Goal: Task Accomplishment & Management: Use online tool/utility

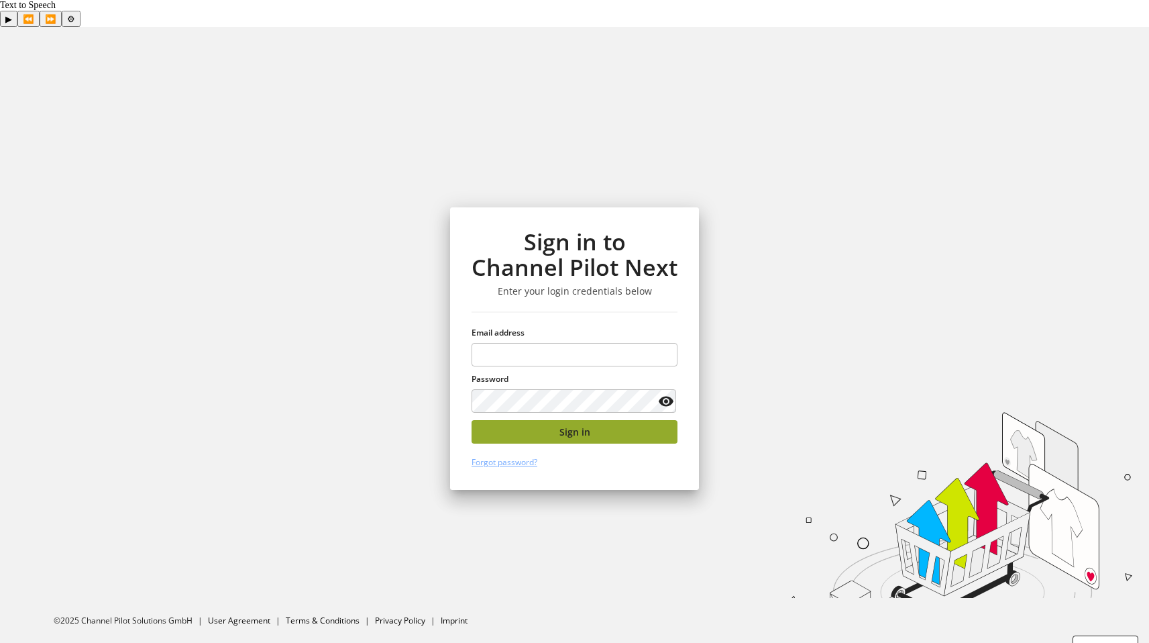
click at [567, 425] on span "Sign in" at bounding box center [575, 432] width 31 height 14
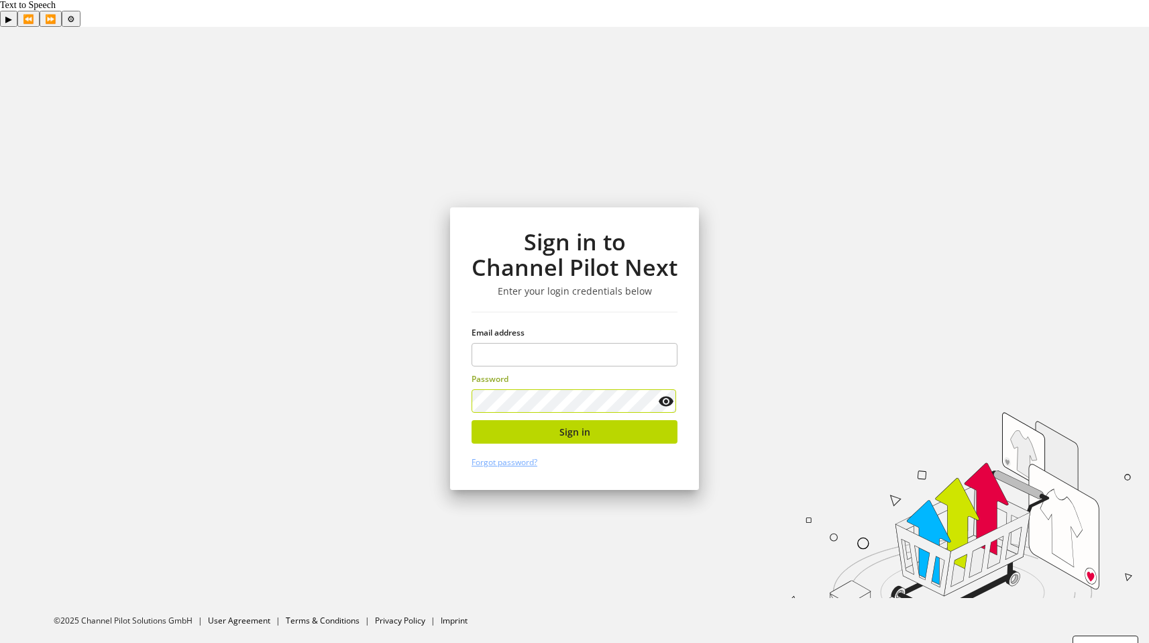
click at [547, 373] on label "Password" at bounding box center [575, 379] width 206 height 12
click at [552, 343] on input "email" at bounding box center [575, 354] width 206 height 23
type input "**********"
click at [574, 419] on div "**********" at bounding box center [574, 348] width 249 height 282
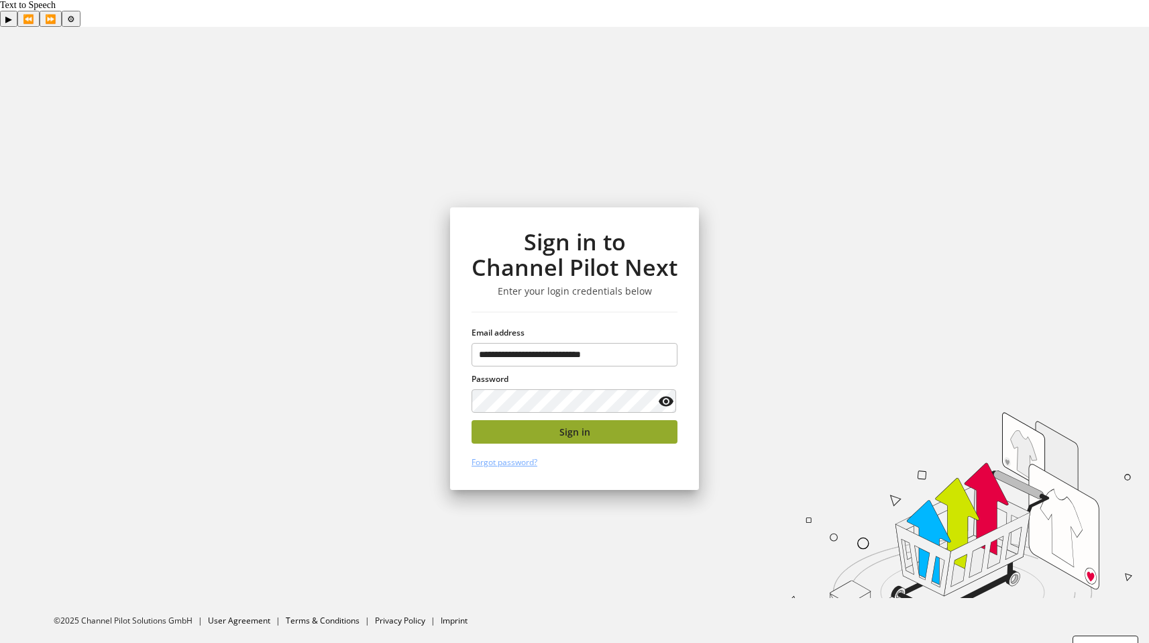
click at [580, 425] on span "Sign in" at bounding box center [575, 432] width 31 height 14
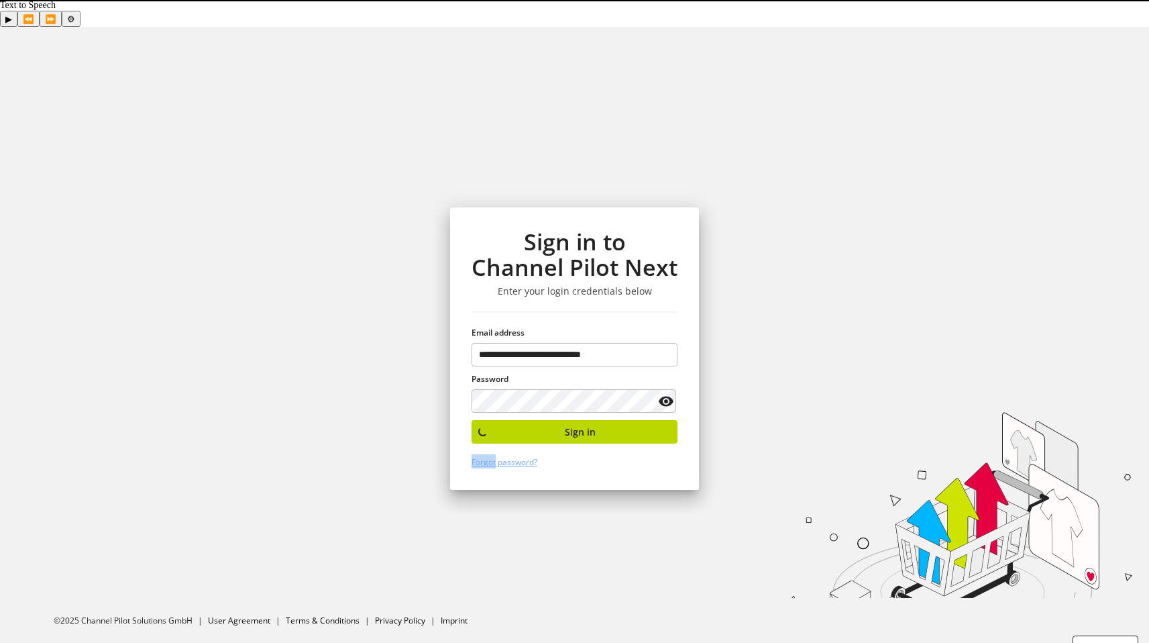
drag, startPoint x: 580, startPoint y: 405, endPoint x: 233, endPoint y: 213, distance: 395.8
click at [576, 405] on div "**********" at bounding box center [574, 348] width 249 height 282
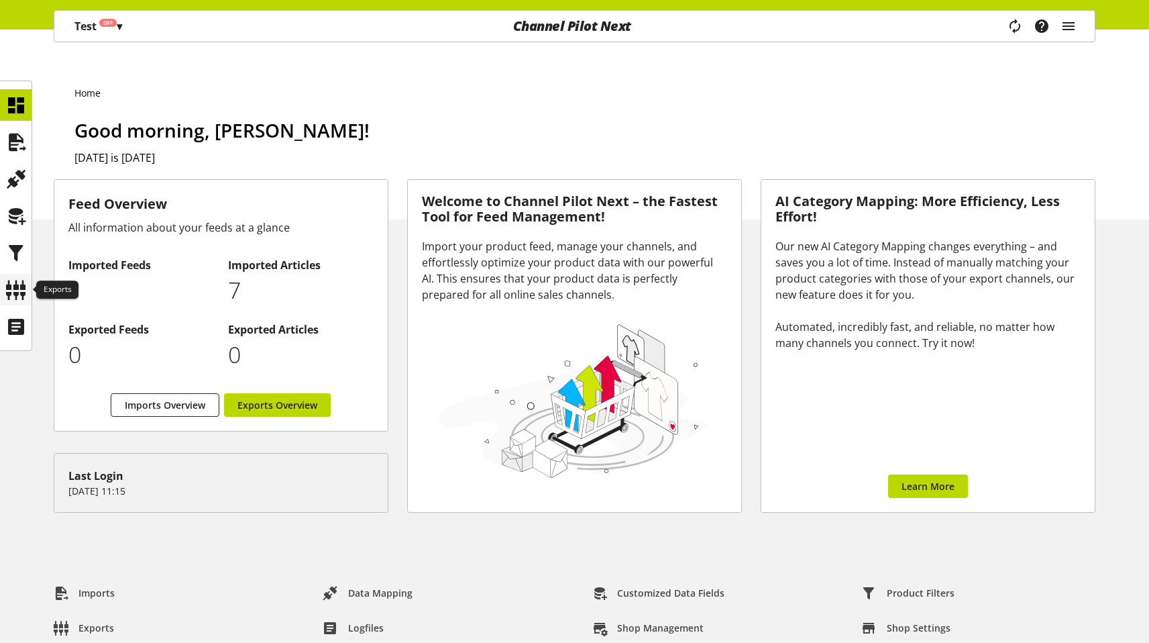
click at [13, 295] on icon at bounding box center [15, 289] width 21 height 27
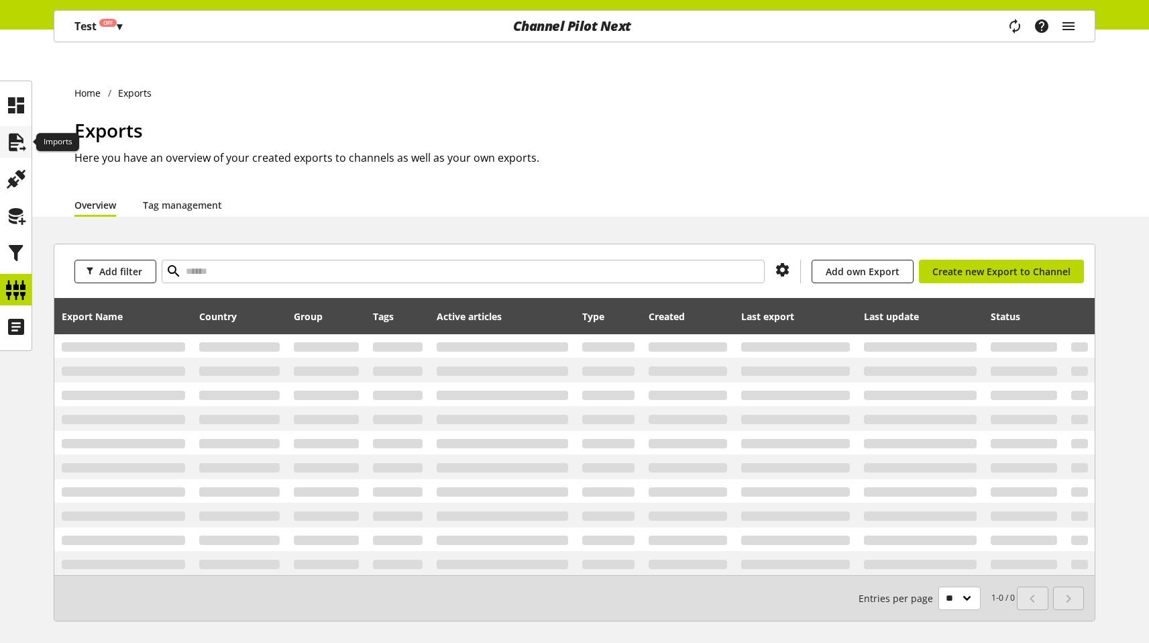
click at [17, 126] on div at bounding box center [16, 142] width 32 height 32
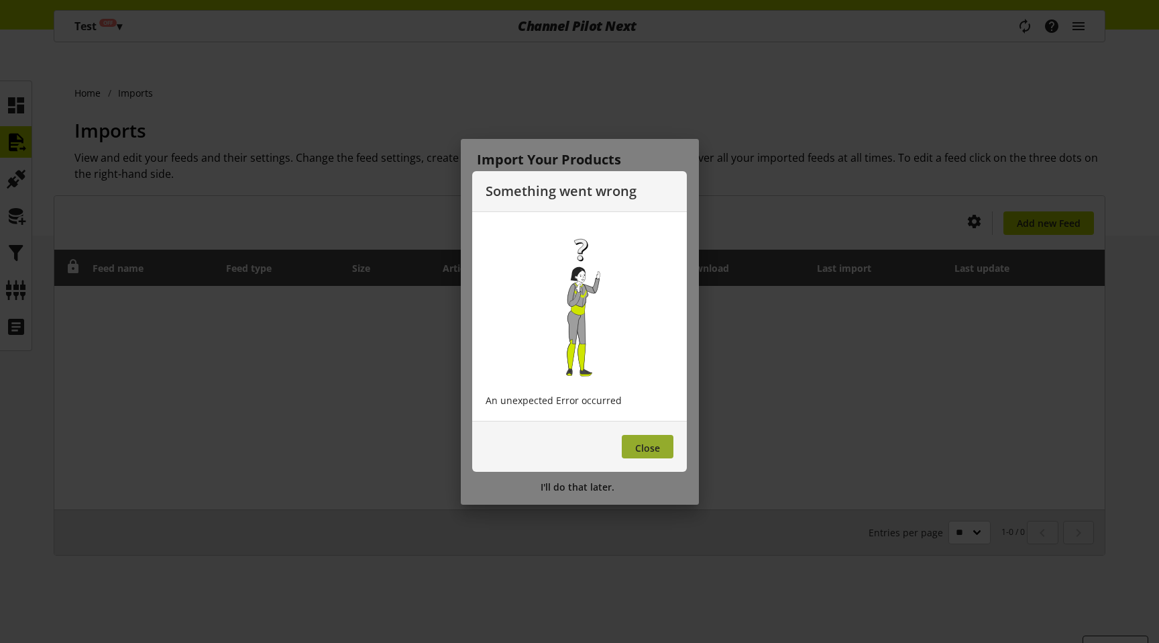
click at [668, 447] on button "Close" at bounding box center [648, 446] width 52 height 23
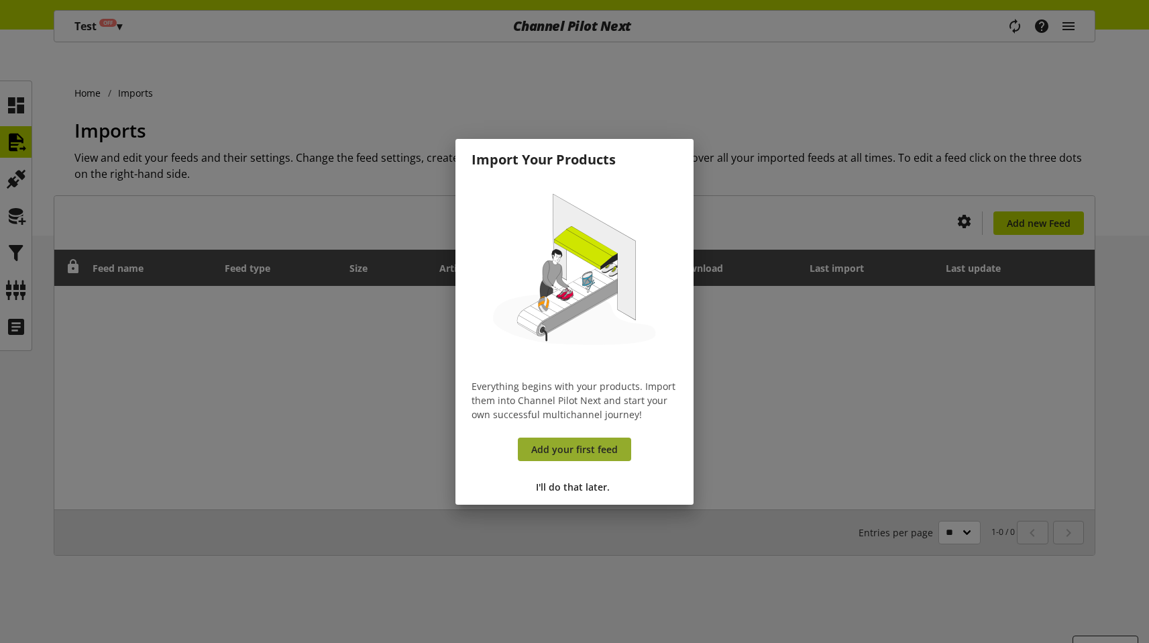
click at [595, 448] on span "Add your first feed" at bounding box center [574, 449] width 87 height 14
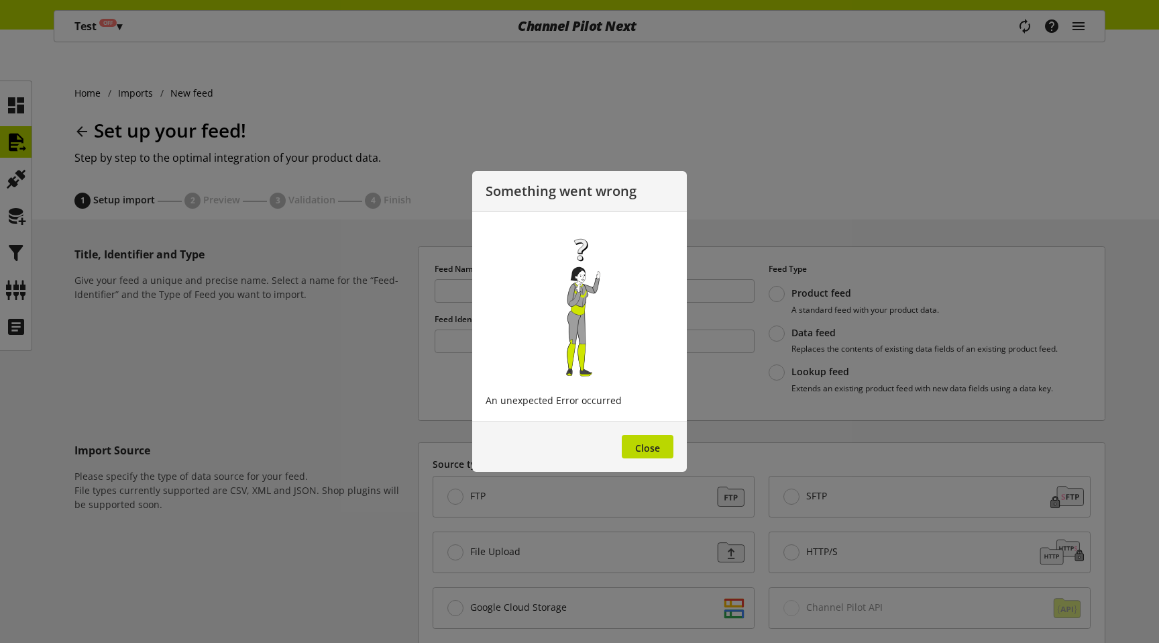
click at [30, 129] on div at bounding box center [579, 321] width 1159 height 643
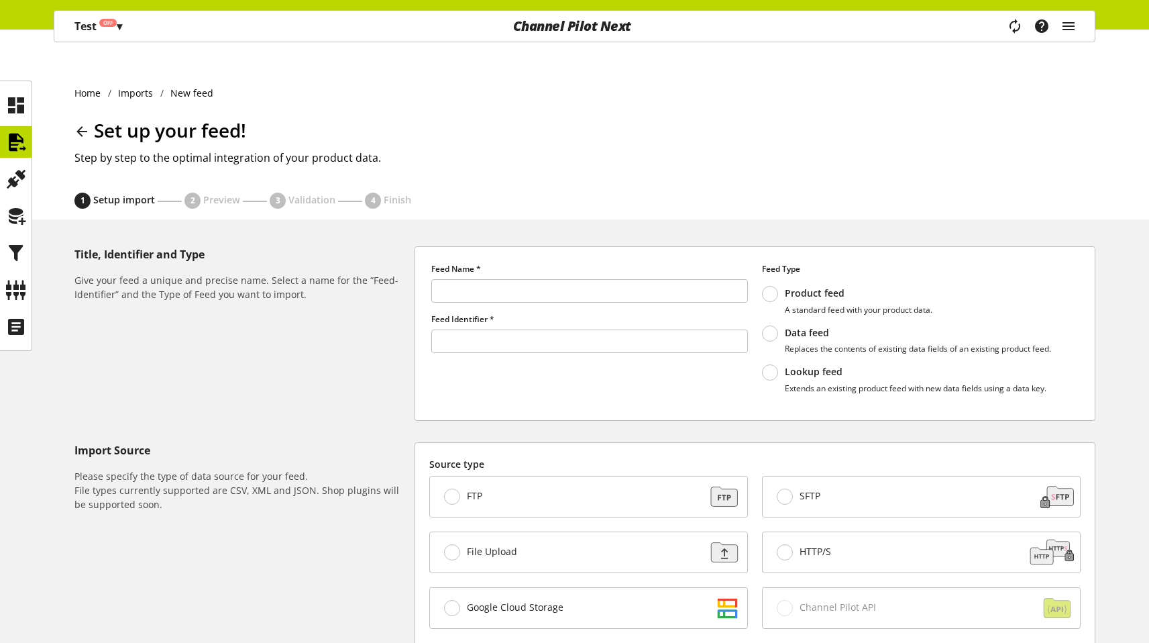
drag, startPoint x: 390, startPoint y: 156, endPoint x: 360, endPoint y: 164, distance: 30.8
click at [360, 164] on div "Set up your feed! Step by step to the optimal integration of your product data." at bounding box center [584, 154] width 1021 height 76
click at [23, 297] on icon at bounding box center [15, 289] width 21 height 27
